Goal: Check status: Check status

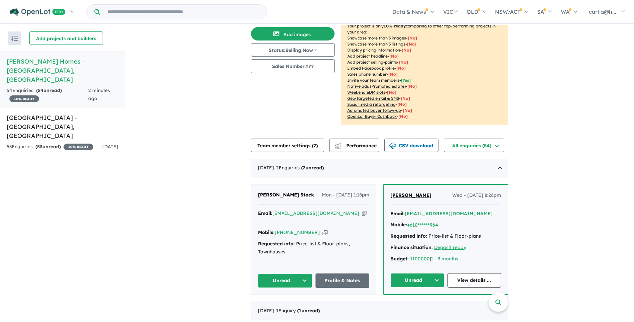
scroll to position [100, 0]
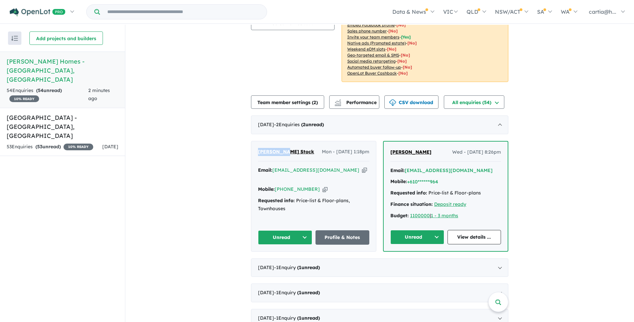
drag, startPoint x: 287, startPoint y: 139, endPoint x: 257, endPoint y: 141, distance: 30.1
click at [258, 148] on div "[PERSON_NAME] Stock Mon - [DATE] 1:18pm" at bounding box center [313, 154] width 111 height 13
copy span "[PERSON_NAME] Stock"
click at [362, 167] on icon "button" at bounding box center [364, 170] width 5 height 7
copy span "[PERSON_NAME] Stock"
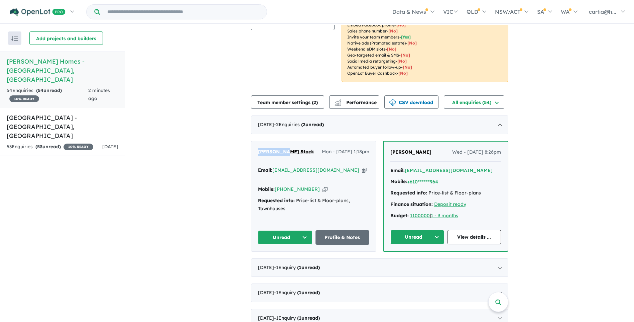
click at [323, 186] on icon "button" at bounding box center [325, 189] width 5 height 7
copy span "[PERSON_NAME] Stock"
click at [268, 148] on span "[PERSON_NAME] Stock" at bounding box center [286, 151] width 56 height 6
